Goal: Find specific page/section: Find specific page/section

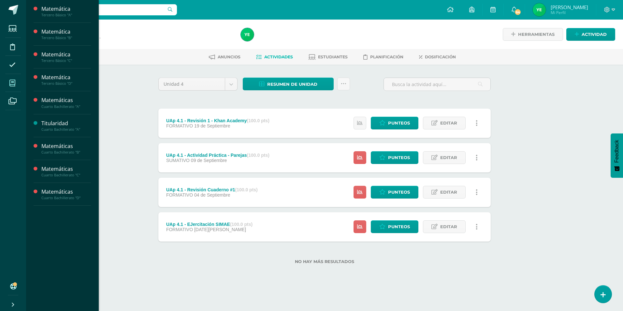
click at [14, 79] on span at bounding box center [12, 83] width 15 height 15
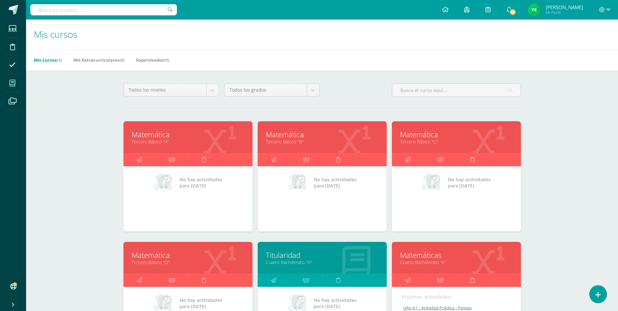
click at [480, 266] on icon at bounding box center [489, 262] width 32 height 32
click at [481, 257] on link "Matemáticas" at bounding box center [456, 255] width 113 height 10
